Goal: Check status: Check status

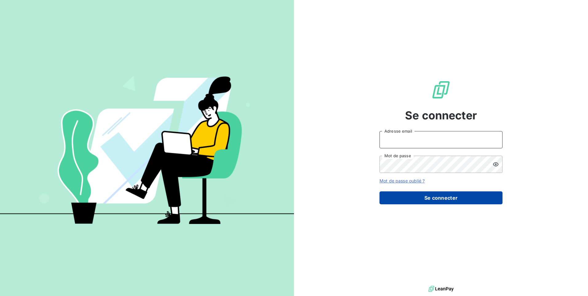
type input "[EMAIL_ADDRESS][DOMAIN_NAME]"
click at [407, 195] on button "Se connecter" at bounding box center [441, 197] width 123 height 13
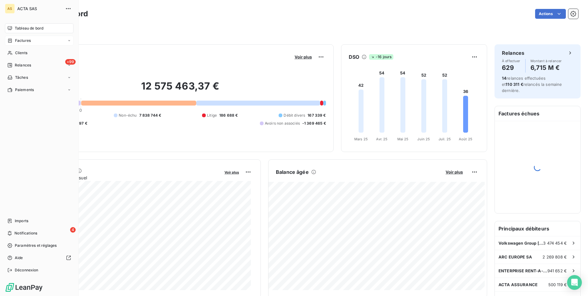
click at [11, 38] on icon at bounding box center [9, 40] width 5 height 5
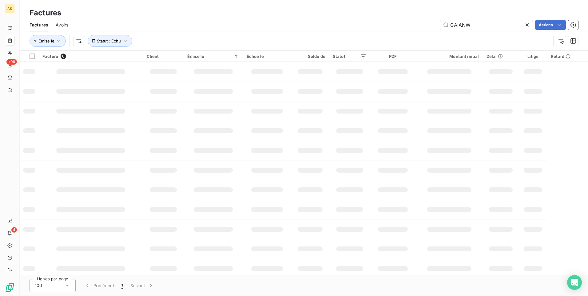
drag, startPoint x: 481, startPoint y: 24, endPoint x: 433, endPoint y: 25, distance: 48.0
click at [433, 25] on div "CAIANW Actions" at bounding box center [327, 25] width 503 height 10
type input "25-4048"
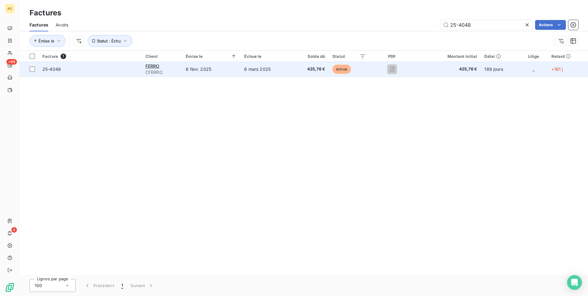
click at [83, 71] on span "25-4048" at bounding box center [90, 69] width 96 height 6
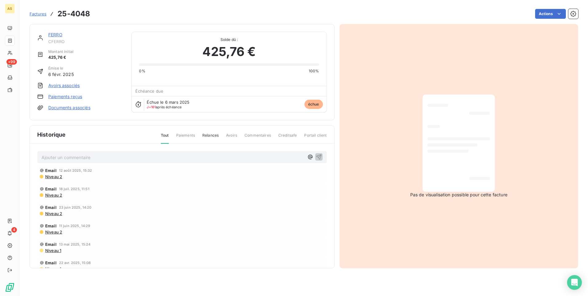
click at [55, 170] on span "Email" at bounding box center [50, 170] width 11 height 5
click at [417, 223] on div "Pas de visualisation possible pour cette facture" at bounding box center [459, 146] width 239 height 244
click at [412, 62] on div "Pas de visualisation possible pour cette facture" at bounding box center [459, 146] width 239 height 244
drag, startPoint x: 374, startPoint y: 226, endPoint x: 381, endPoint y: 224, distance: 7.5
click at [374, 226] on div "Pas de visualisation possible pour cette facture" at bounding box center [459, 146] width 239 height 244
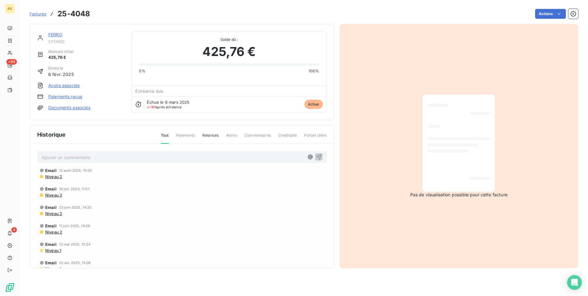
click at [56, 172] on div "Email 12 août 2025, 15:32" at bounding box center [182, 170] width 285 height 5
click at [53, 176] on span "Niveau 2" at bounding box center [54, 176] width 18 height 5
